Goal: Obtain resource: Obtain resource

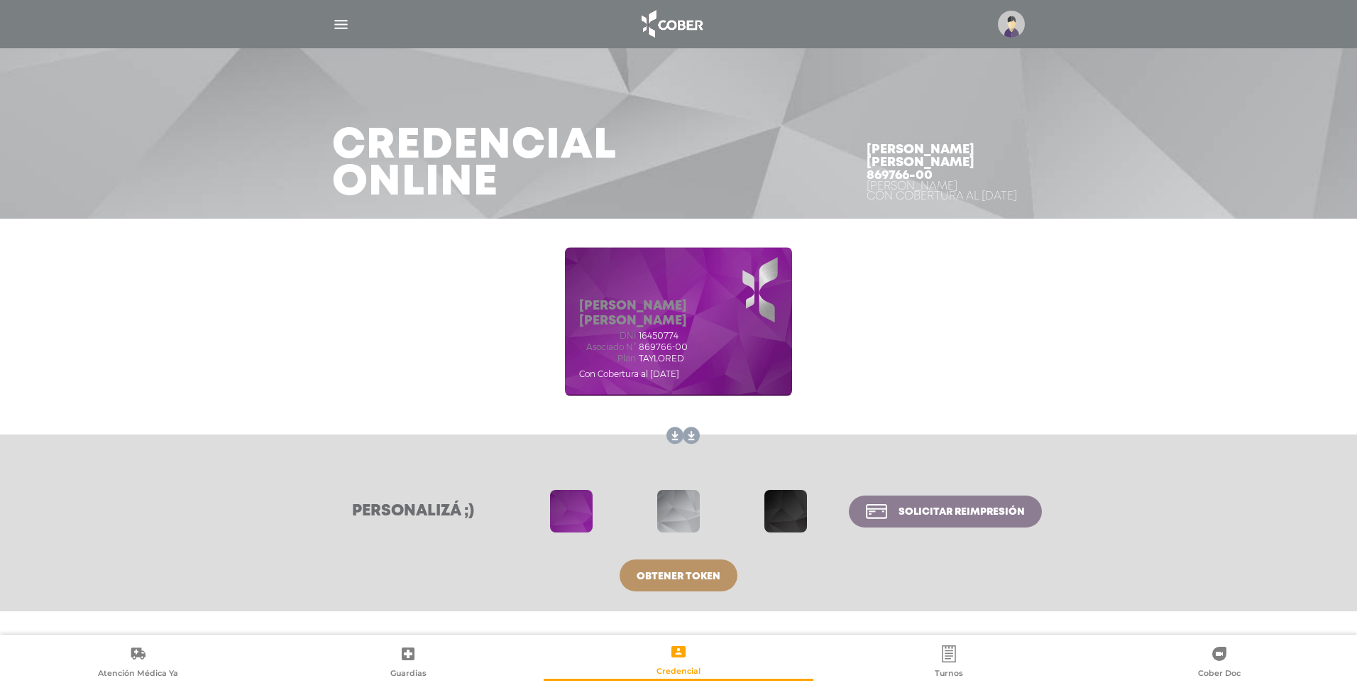
click at [684, 526] on span at bounding box center [678, 511] width 43 height 43
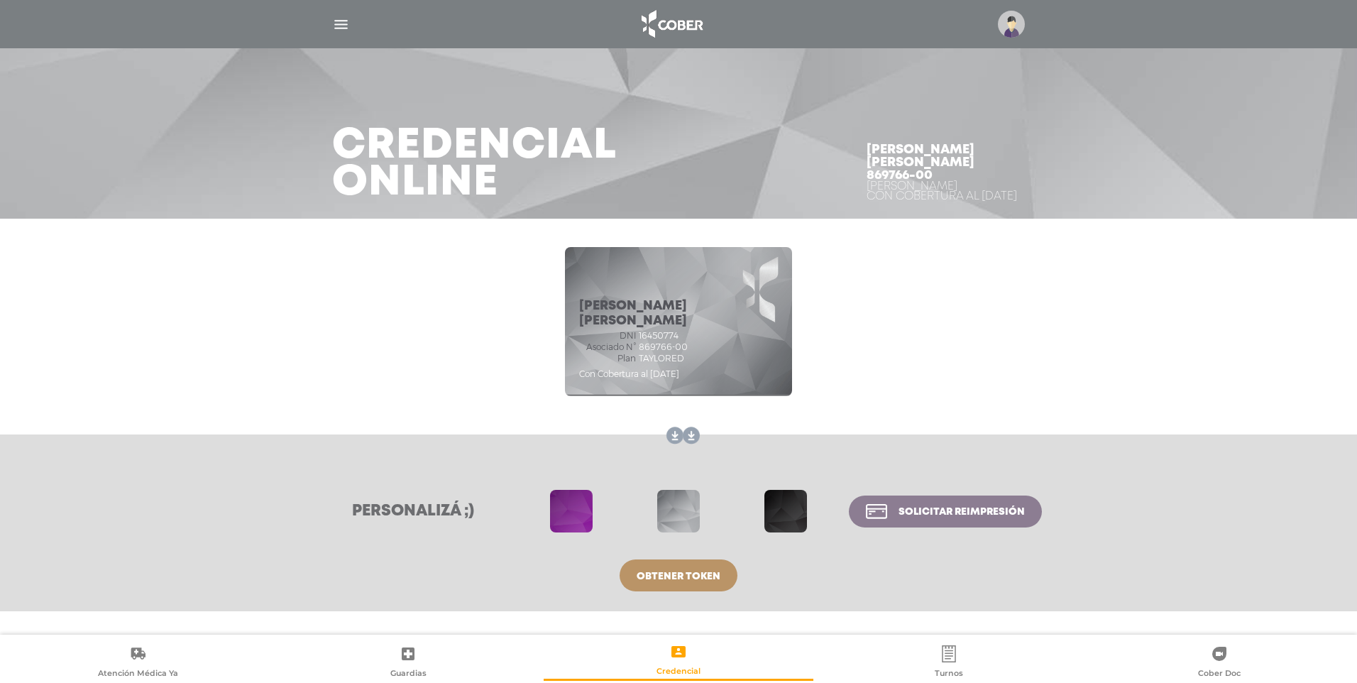
click at [785, 519] on span at bounding box center [786, 511] width 43 height 43
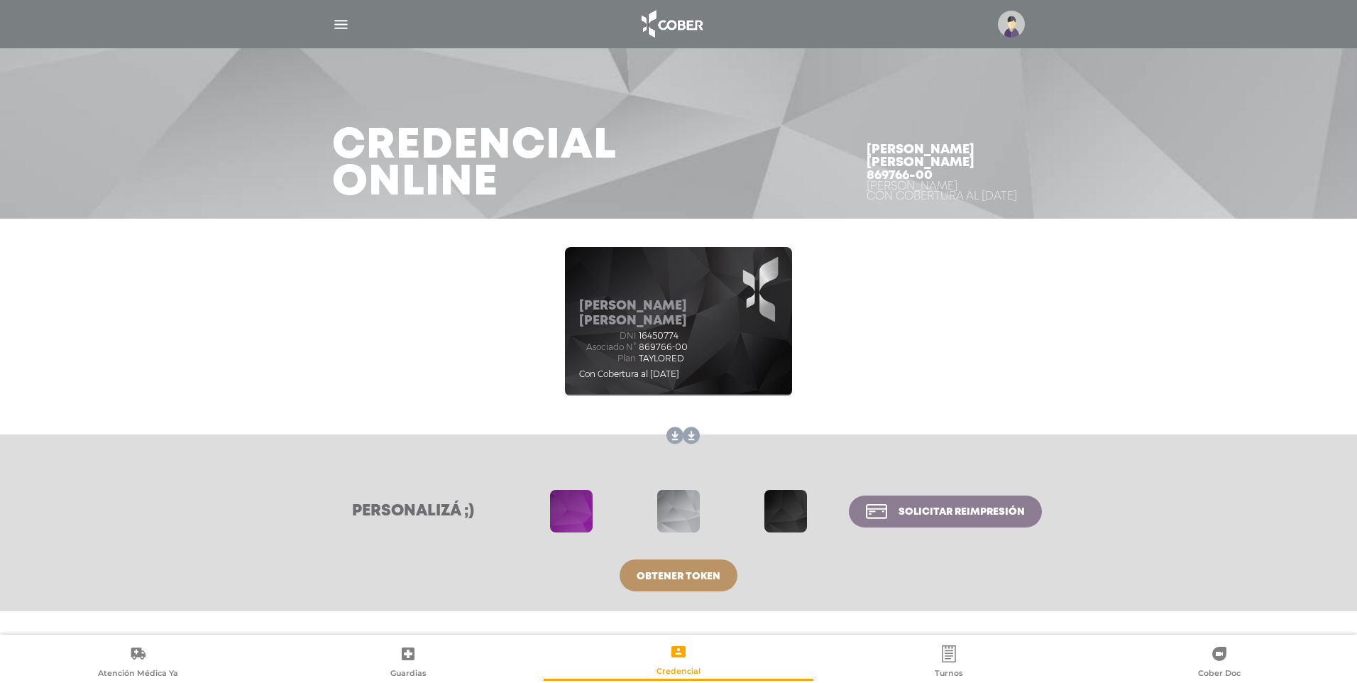
click at [672, 585] on link "Obtener token" at bounding box center [679, 575] width 118 height 32
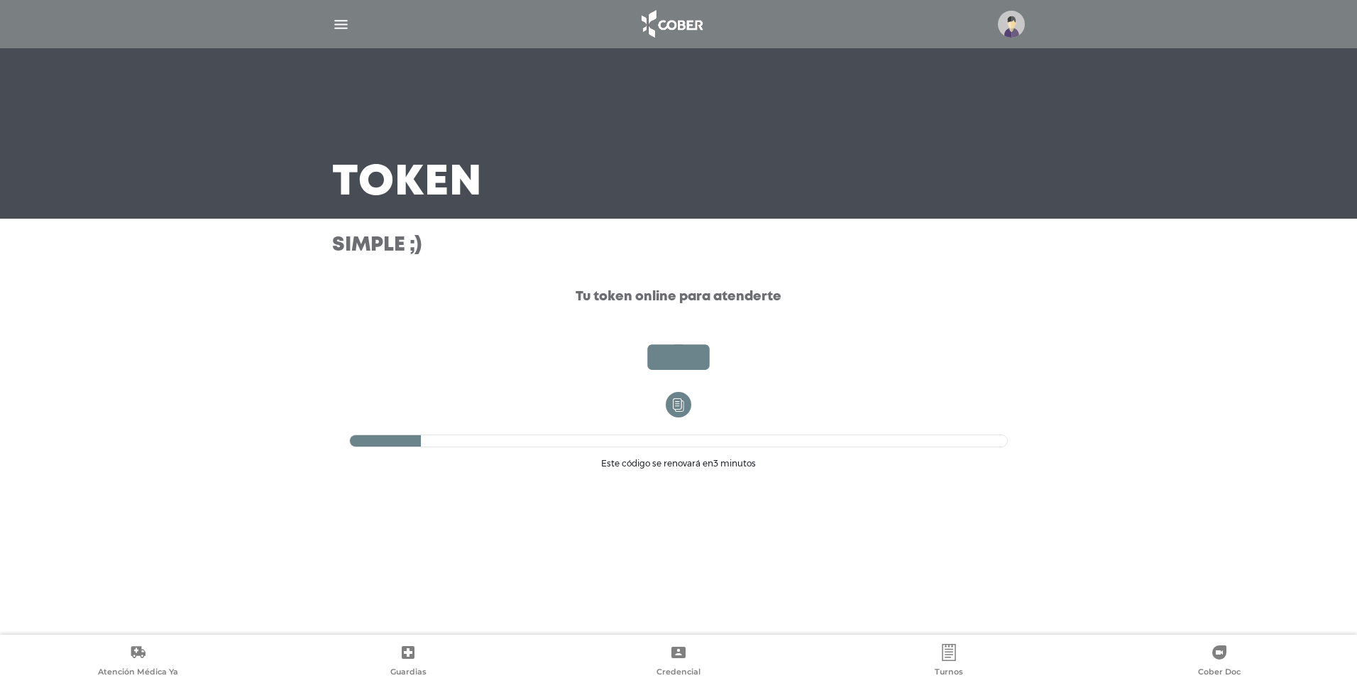
click at [337, 26] on img "button" at bounding box center [341, 25] width 18 height 18
